Goal: Find contact information: Find contact information

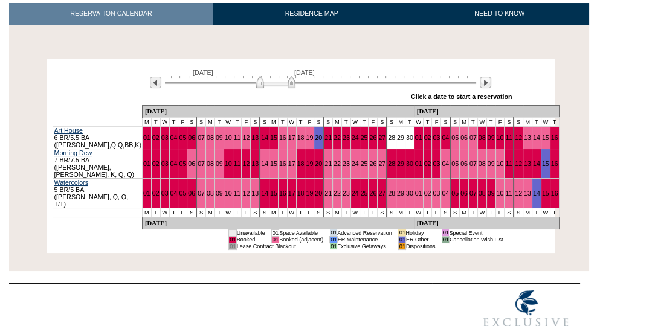
scroll to position [181, 0]
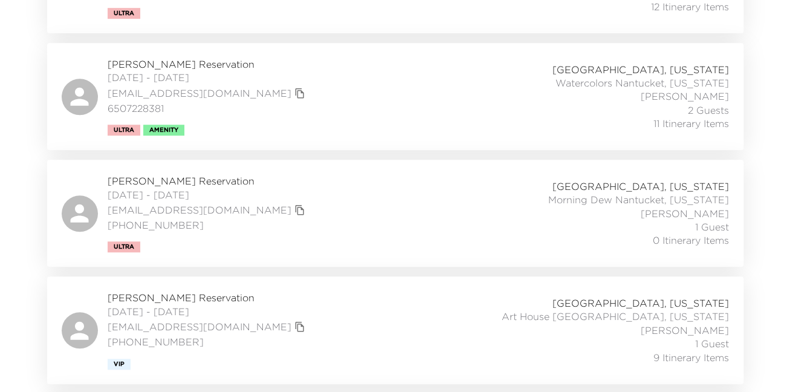
scroll to position [432, 0]
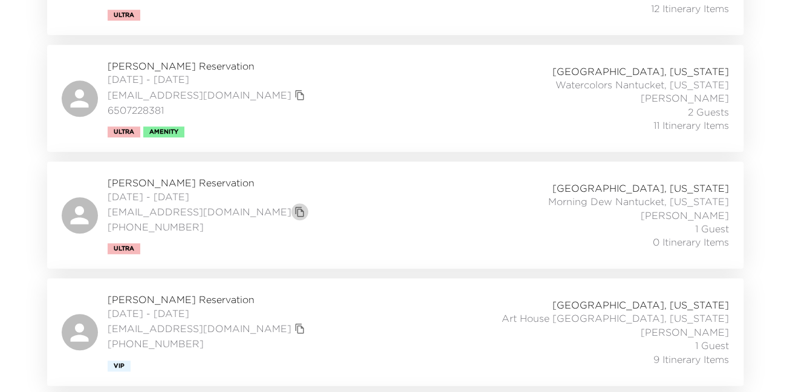
click at [294, 210] on icon "copy primary member email" at bounding box center [299, 211] width 11 height 11
click at [176, 182] on span "Lori Doty Reservation" at bounding box center [208, 182] width 201 height 13
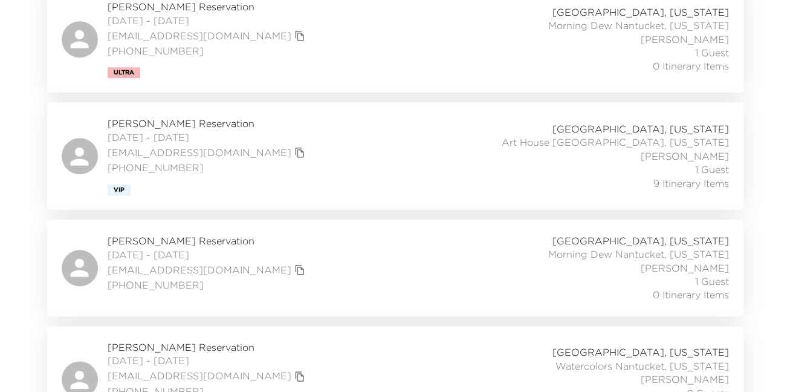
scroll to position [614, 0]
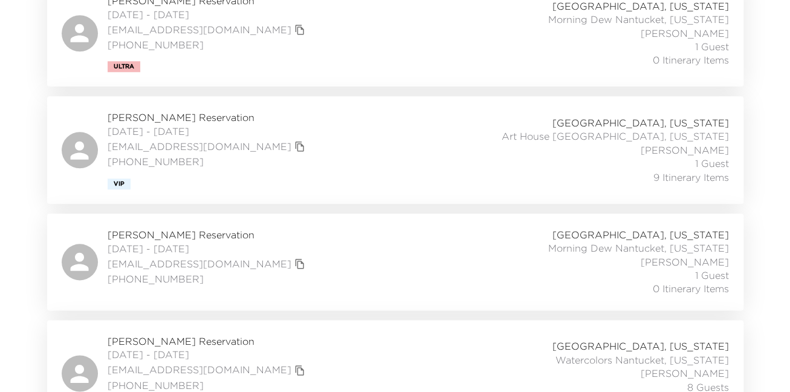
click at [202, 234] on span "Patricia Gibson Reservation" at bounding box center [208, 234] width 201 height 13
click at [294, 263] on icon "copy primary member email" at bounding box center [299, 263] width 11 height 11
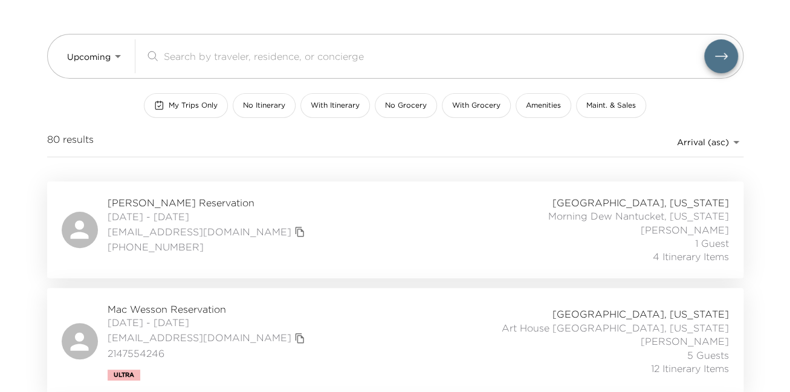
scroll to position [47, 0]
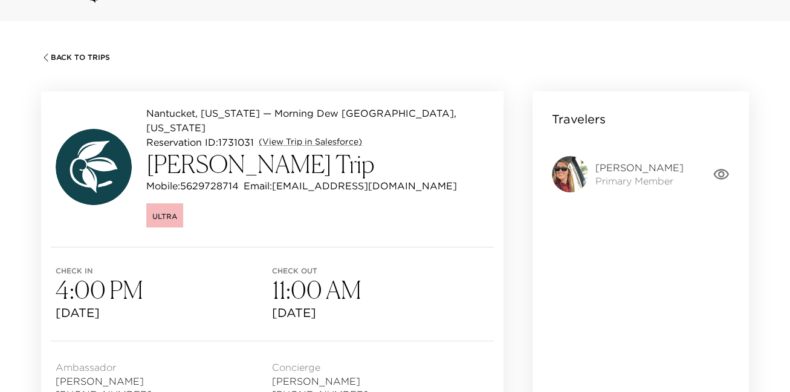
scroll to position [99, 0]
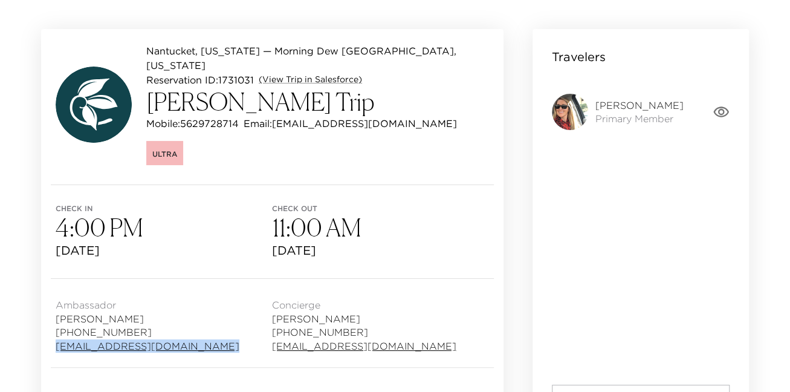
drag, startPoint x: 51, startPoint y: 327, endPoint x: 228, endPoint y: 329, distance: 176.5
click at [228, 330] on div "Ambassador [PERSON_NAME] [PHONE_NUMBER] [EMAIL_ADDRESS][DOMAIN_NAME] Concierge …" at bounding box center [272, 323] width 462 height 88
copy link "[EMAIL_ADDRESS][DOMAIN_NAME]"
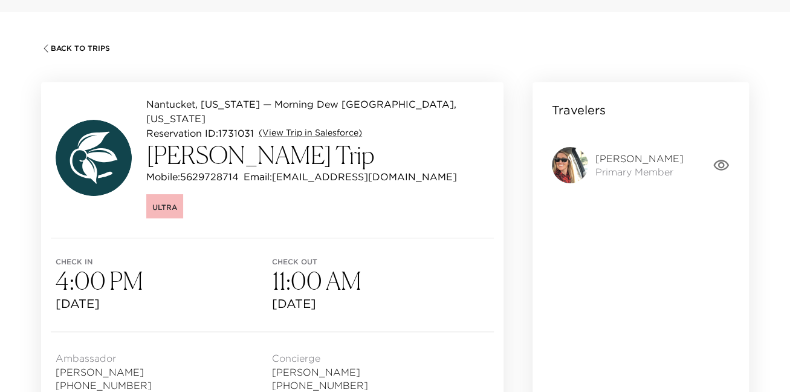
scroll to position [0, 0]
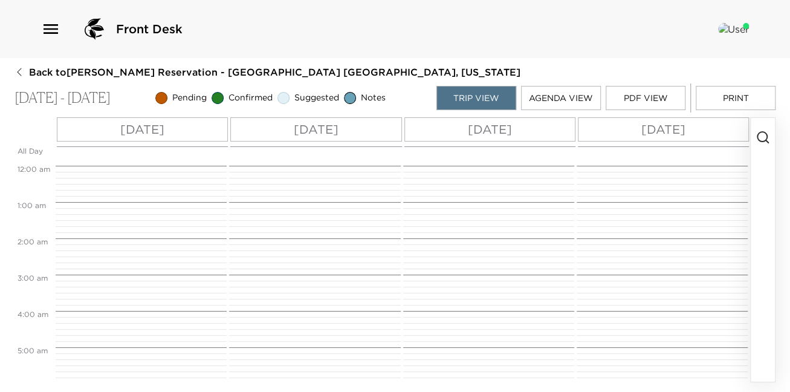
scroll to position [282, 0]
